Goal: Information Seeking & Learning: Learn about a topic

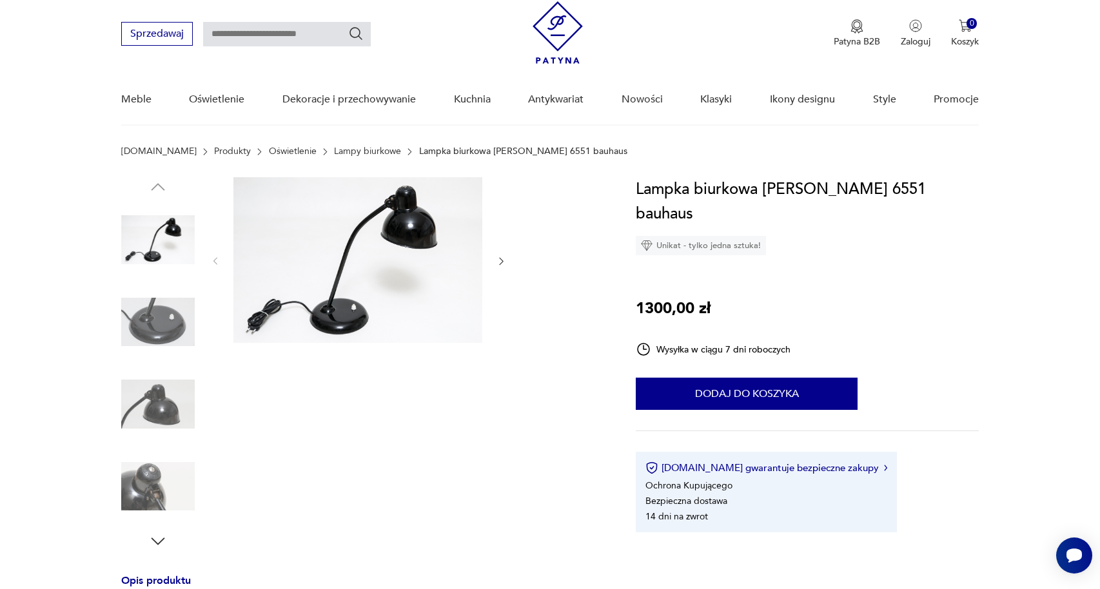
scroll to position [66, 0]
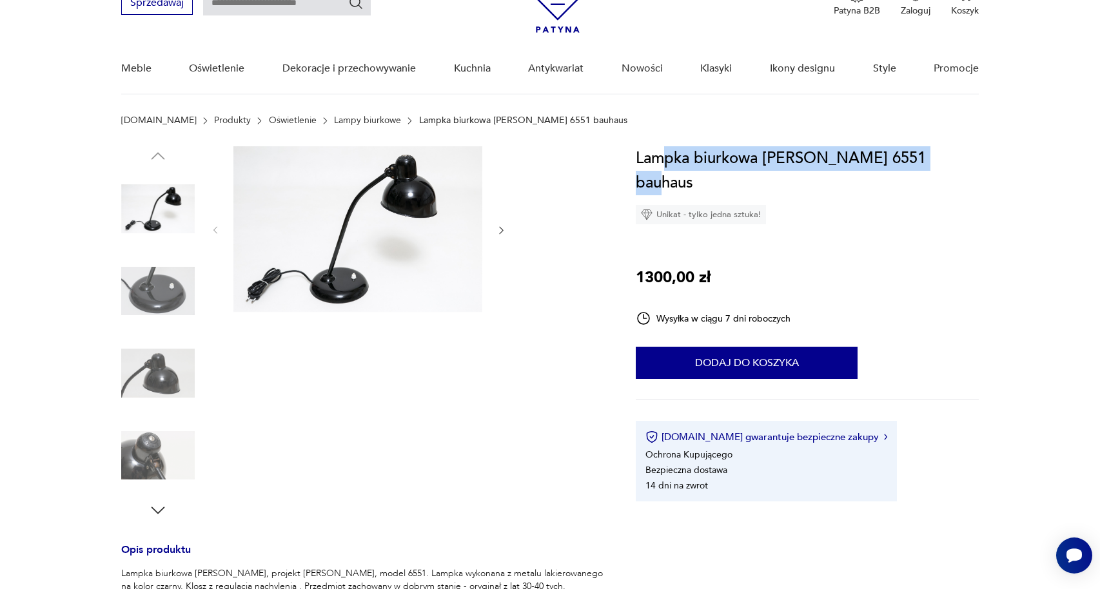
drag, startPoint x: 922, startPoint y: 155, endPoint x: 661, endPoint y: 154, distance: 261.2
click at [661, 154] on h1 "Lampka biurkowa [PERSON_NAME] 6551 bauhaus" at bounding box center [807, 170] width 343 height 49
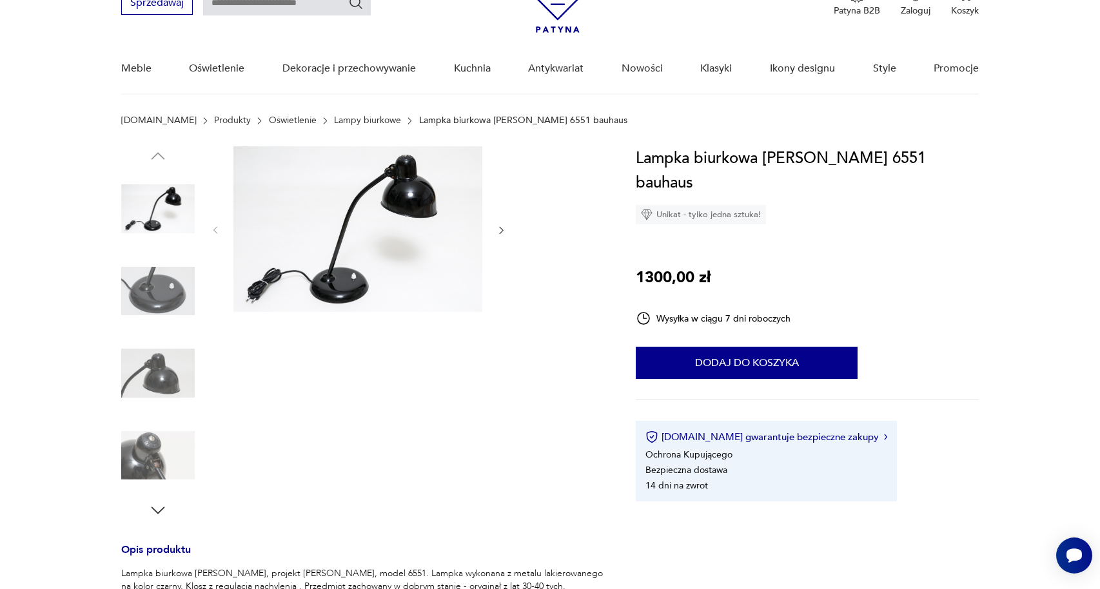
click at [883, 146] on h1 "Lampka biurkowa [PERSON_NAME] 6551 bauhaus" at bounding box center [807, 170] width 343 height 49
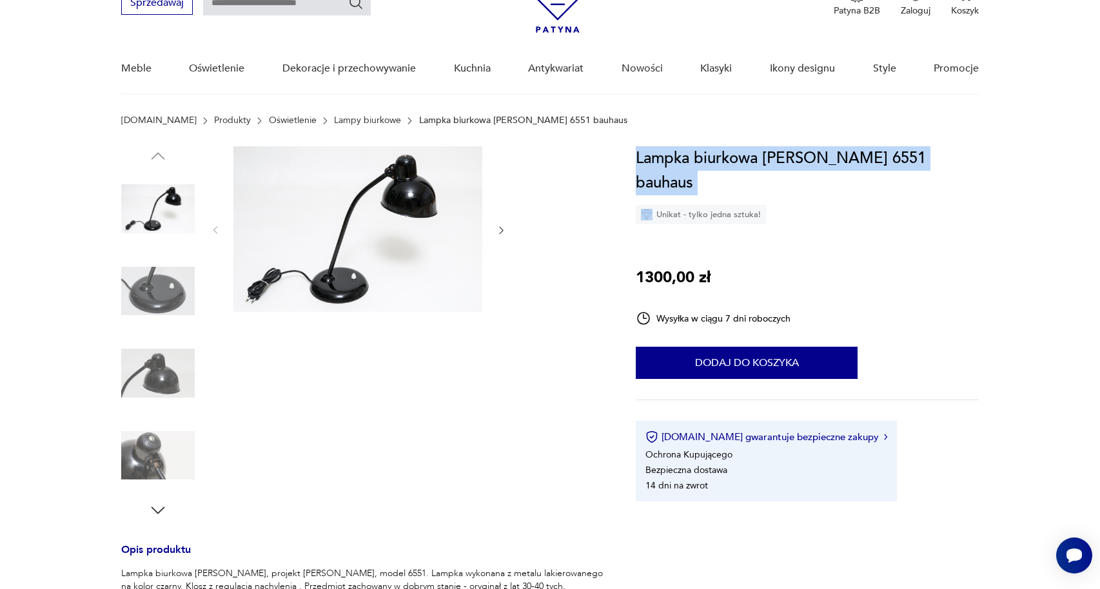
click at [883, 146] on h1 "Lampka biurkowa [PERSON_NAME] 6551 bauhaus" at bounding box center [807, 170] width 343 height 49
copy h1 "Lampka biurkowa [PERSON_NAME] 6551 bauhaus"
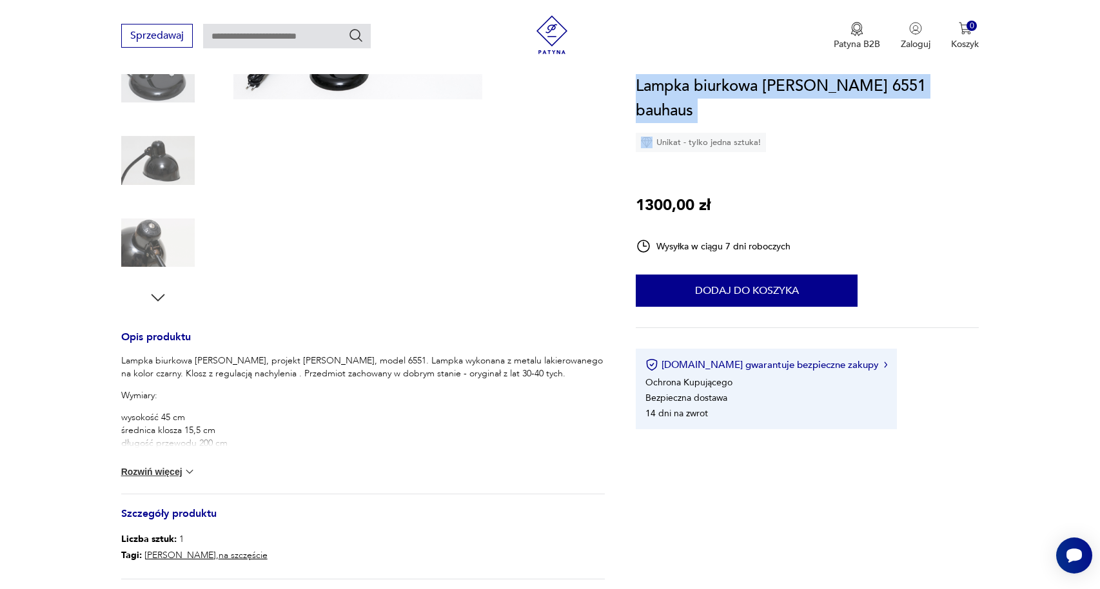
scroll to position [421, 0]
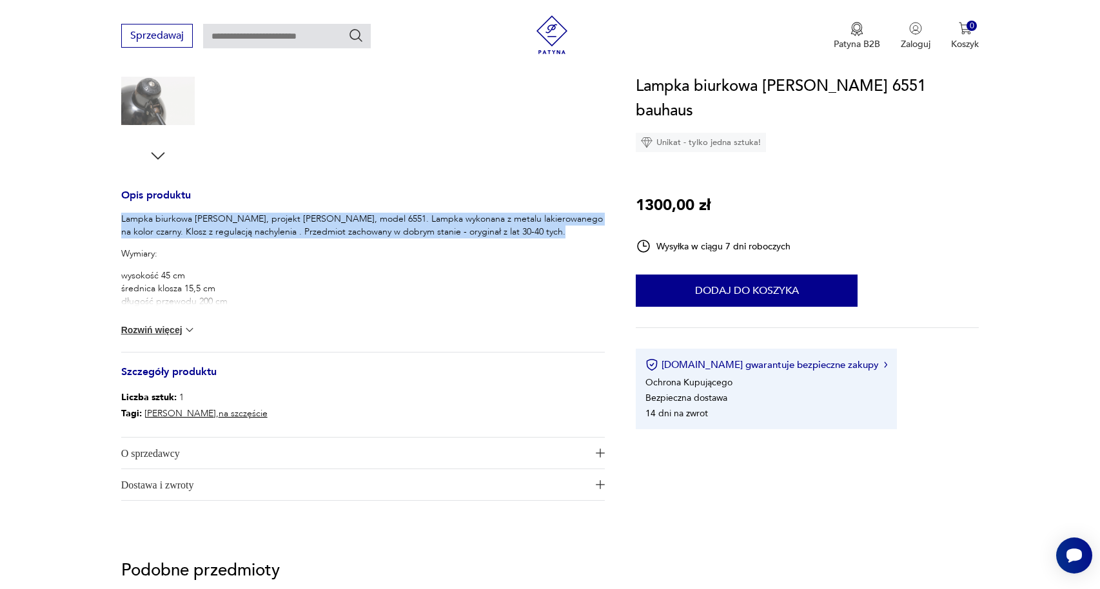
drag, startPoint x: 527, startPoint y: 233, endPoint x: 109, endPoint y: 218, distance: 418.2
click at [109, 218] on section "Opis produktu Lampka biurkowa [PERSON_NAME], projekt [PERSON_NAME], model 6551.…" at bounding box center [550, 162] width 1100 height 740
copy p "Lampka biurkowa [PERSON_NAME], projekt [PERSON_NAME], model 6551. Lampka wykona…"
